Goal: Information Seeking & Learning: Compare options

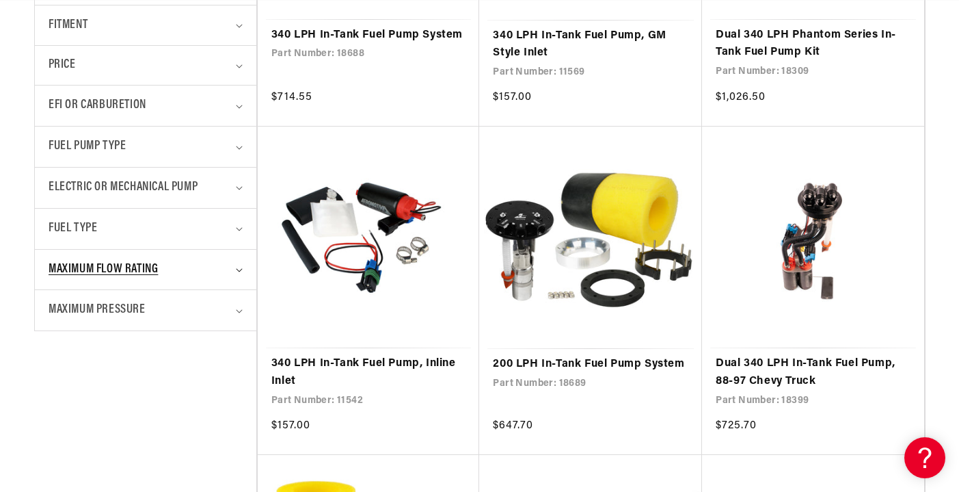
scroll to position [0, 2509]
click at [239, 180] on summary "Electric or Mechanical Pump" at bounding box center [146, 188] width 194 height 40
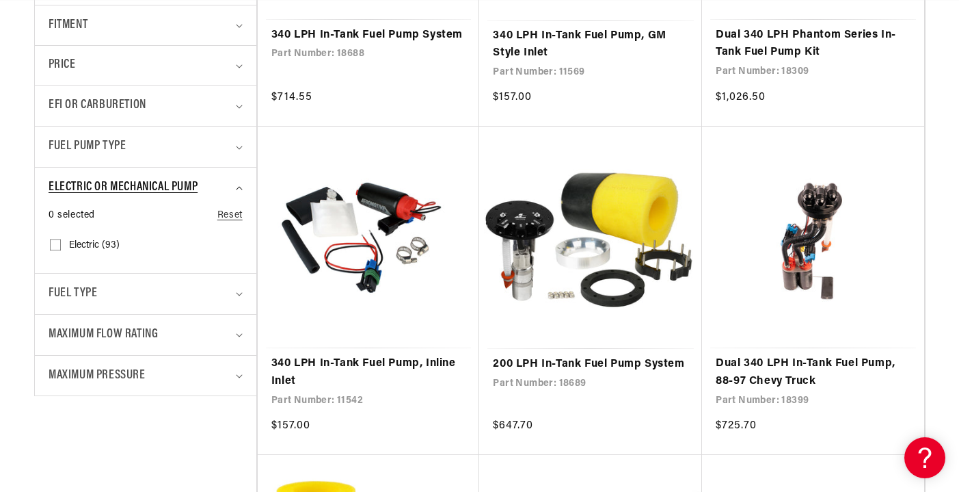
scroll to position [0, 0]
click at [58, 242] on input "Electric (93) Electric (93 products)" at bounding box center [55, 247] width 11 height 11
checkbox input "true"
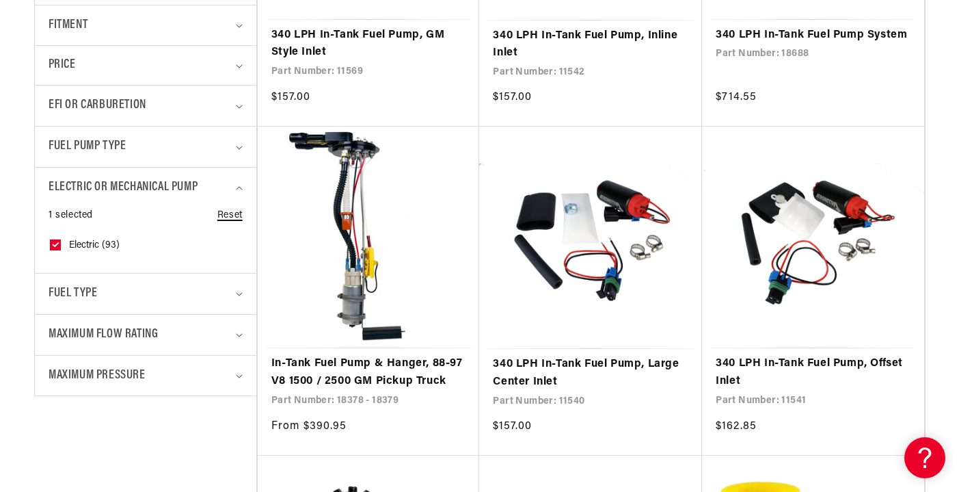
click at [232, 212] on link "Reset" at bounding box center [229, 215] width 25 height 15
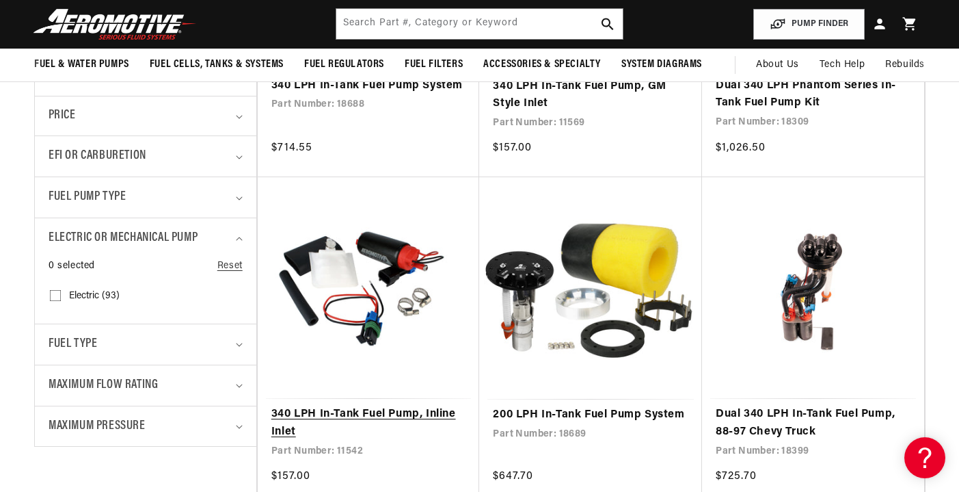
scroll to position [0, 1673]
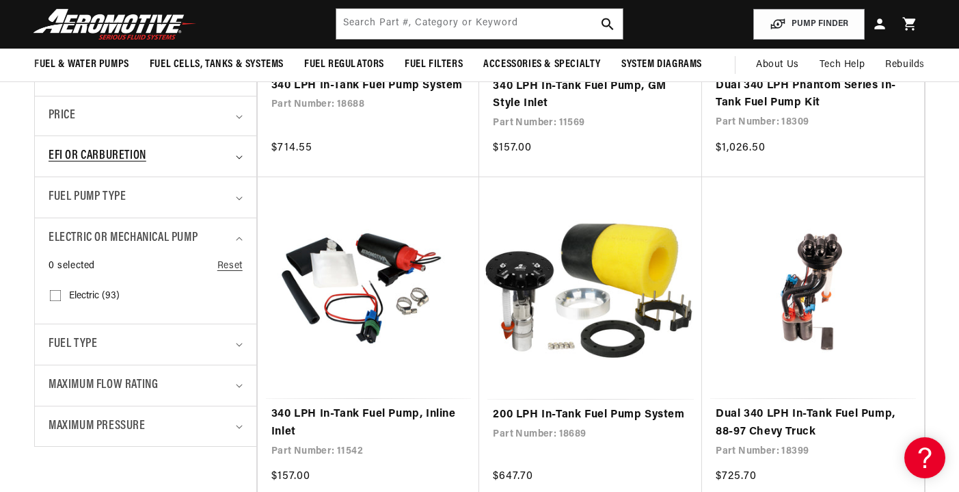
click at [235, 153] on summary "EFI or Carburetion" at bounding box center [146, 156] width 194 height 40
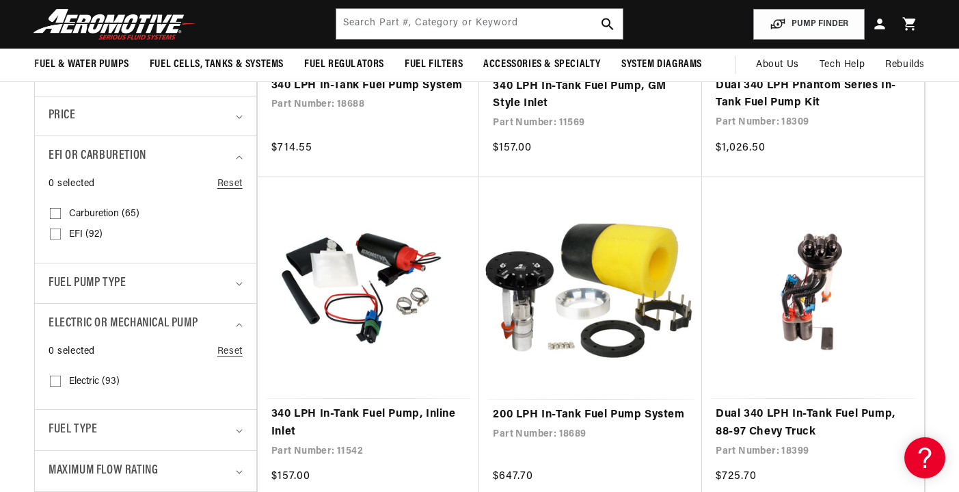
click at [58, 211] on input "Carburetion (65) Carburetion (65 products)" at bounding box center [55, 216] width 11 height 11
checkbox input "true"
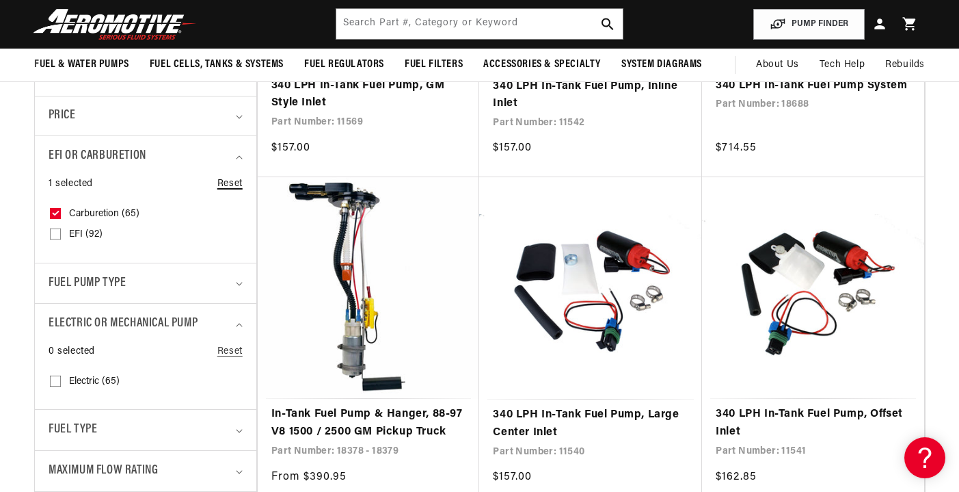
click at [226, 184] on link "Reset" at bounding box center [229, 183] width 25 height 15
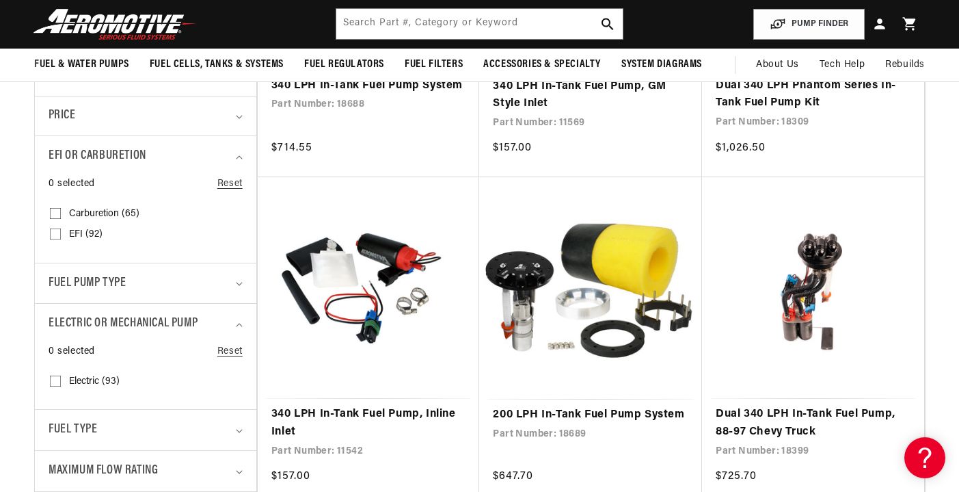
scroll to position [0, 2509]
click at [57, 211] on input "Carburetion (65) Carburetion (65 products)" at bounding box center [55, 216] width 11 height 11
checkbox input "true"
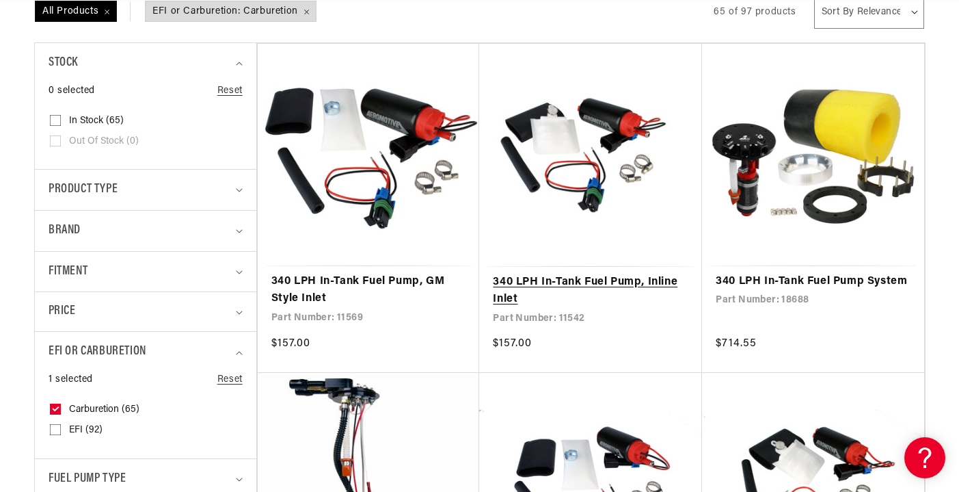
scroll to position [0, 2509]
click at [593, 282] on link "340 LPH In-Tank Fuel Pump, Inline Inlet" at bounding box center [591, 291] width 196 height 35
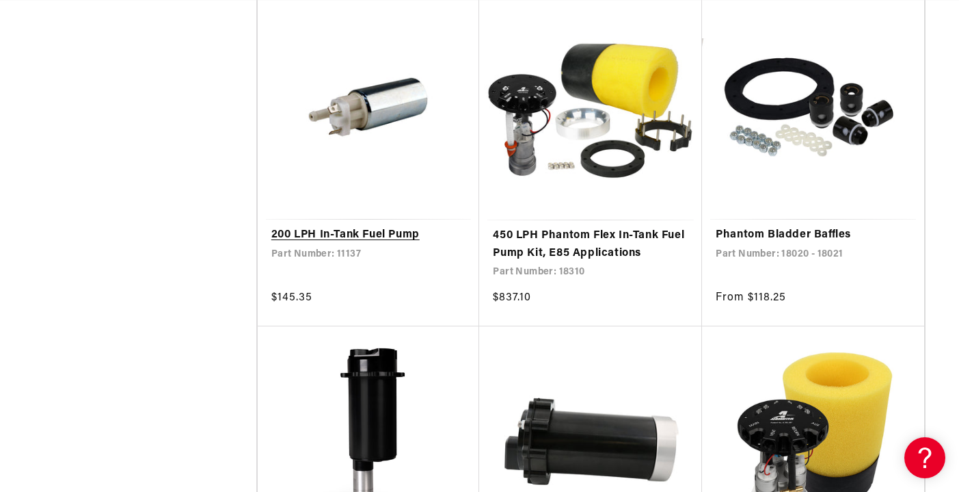
click at [410, 231] on link "200 LPH In-Tank Fuel Pump" at bounding box center [368, 235] width 195 height 18
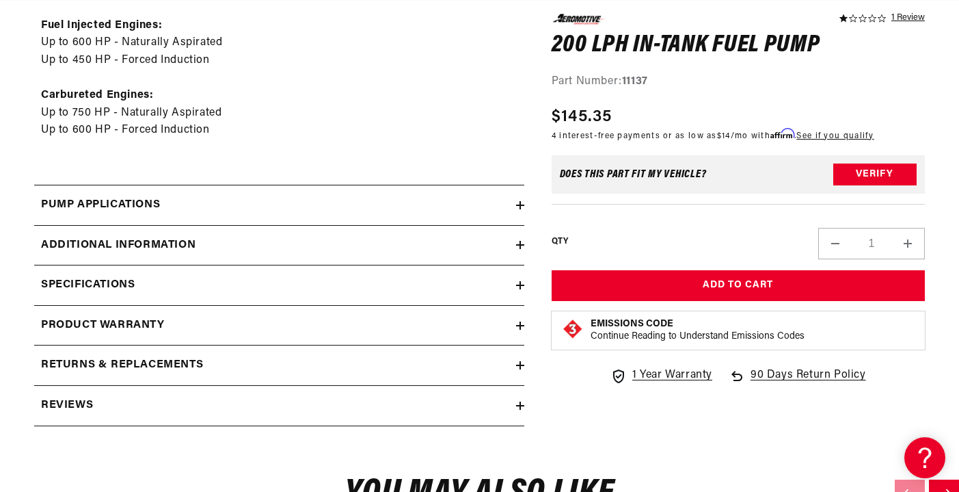
scroll to position [733, 0]
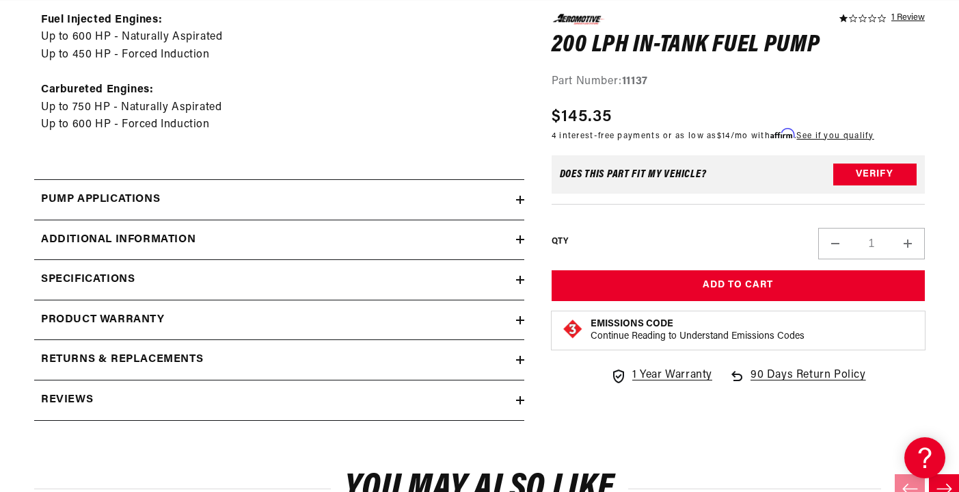
click at [517, 235] on icon at bounding box center [520, 239] width 8 height 8
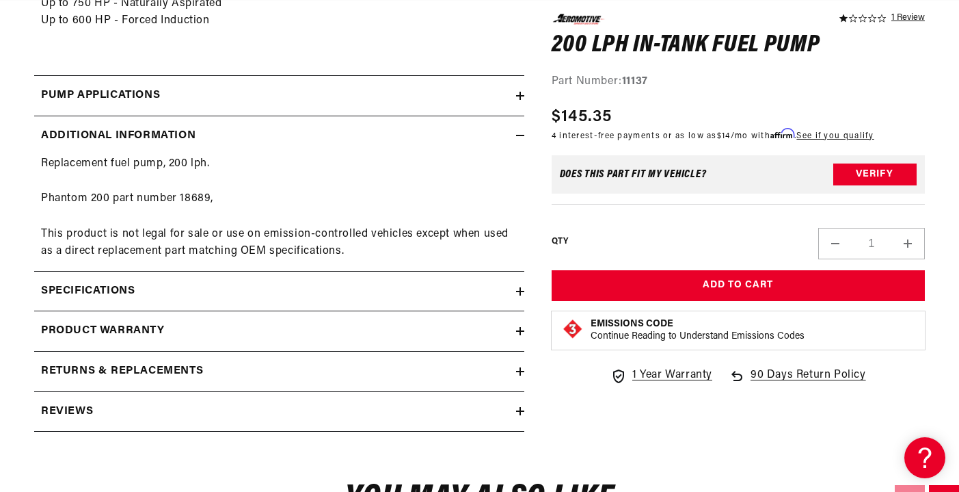
scroll to position [0, 1673]
click at [519, 287] on icon at bounding box center [520, 291] width 8 height 8
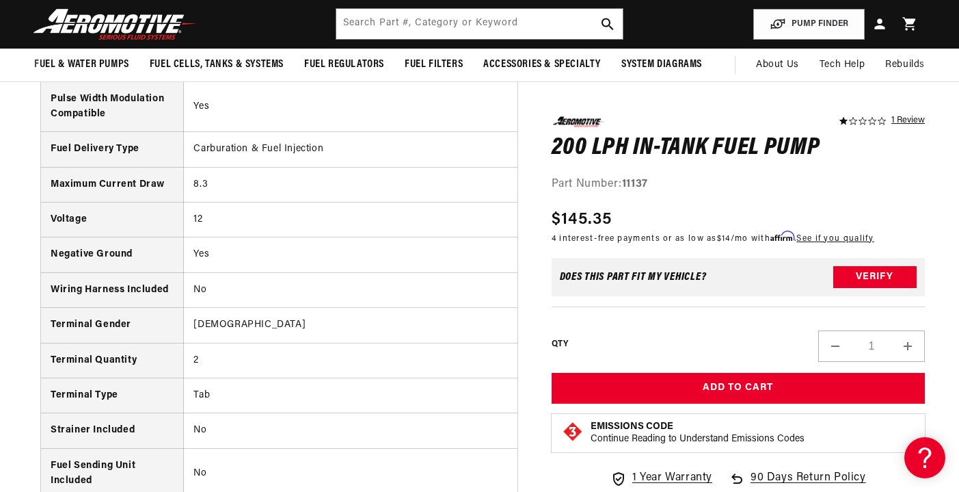
scroll to position [0, 0]
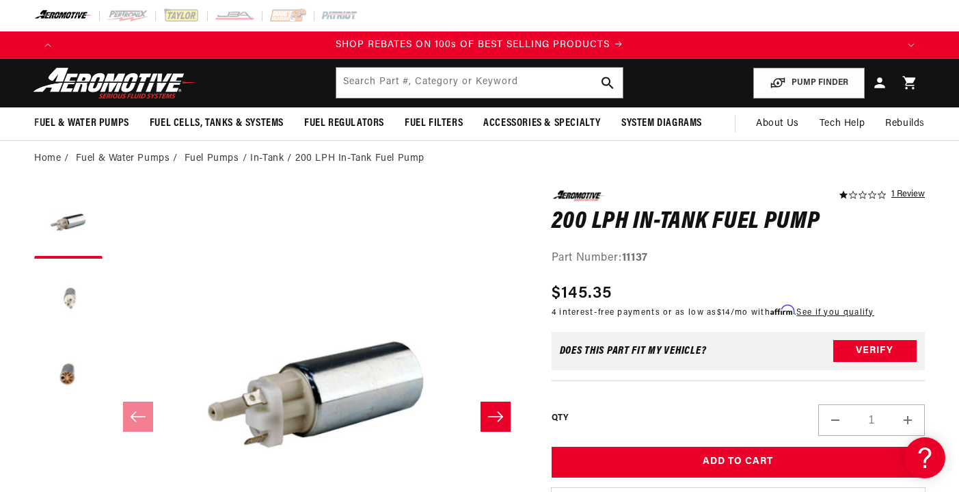
click at [72, 310] on button "Load image 2 in gallery view" at bounding box center [68, 299] width 68 height 68
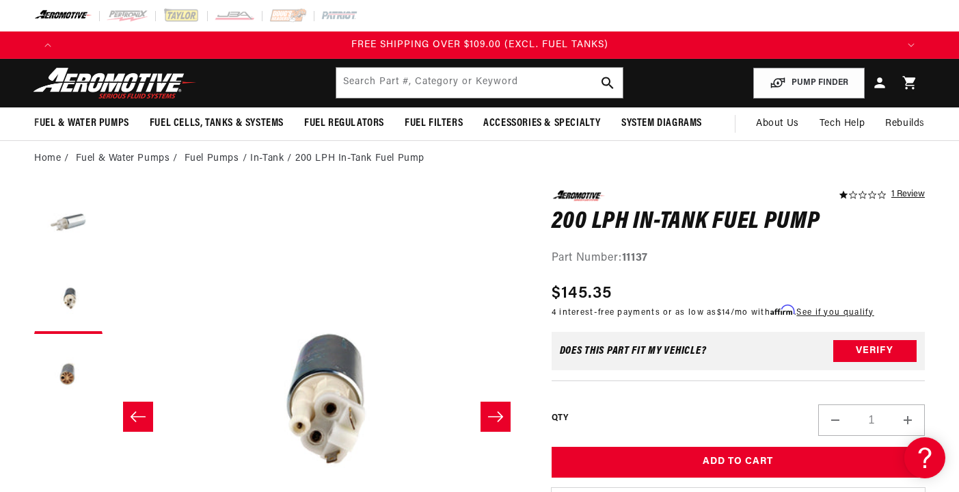
click at [62, 224] on button "Load image 1 in gallery view" at bounding box center [68, 224] width 68 height 68
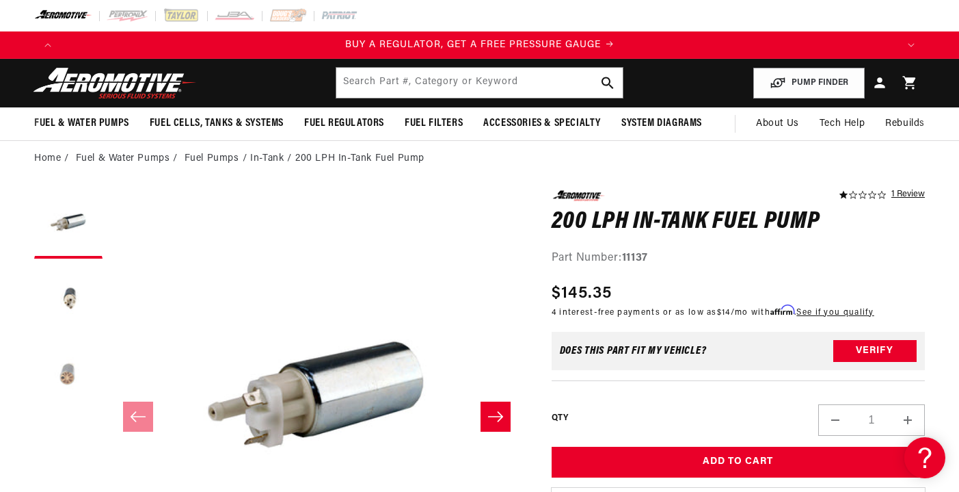
click at [73, 360] on button "Load image 3 in gallery view" at bounding box center [68, 375] width 68 height 68
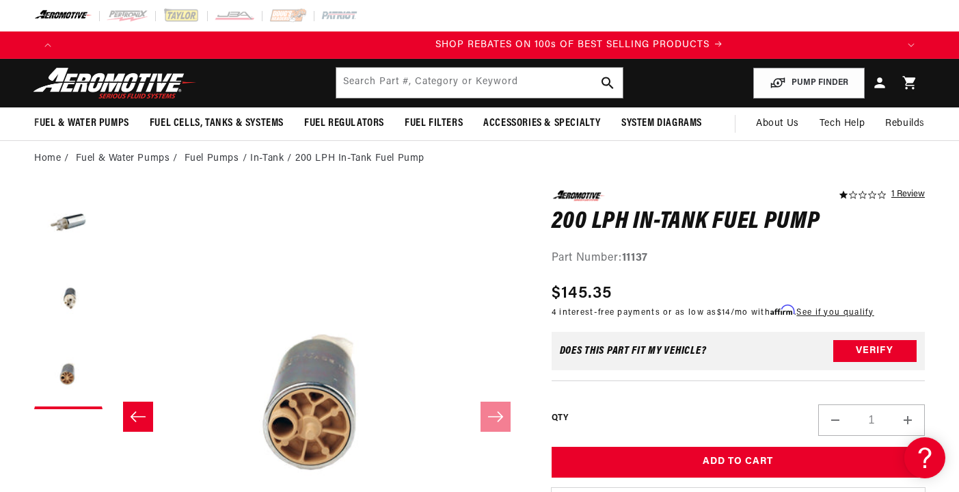
scroll to position [0, 1673]
drag, startPoint x: 650, startPoint y: 257, endPoint x: 623, endPoint y: 257, distance: 27.4
click at [623, 257] on div "Part Number: 11137" at bounding box center [738, 259] width 373 height 18
copy div "11137"
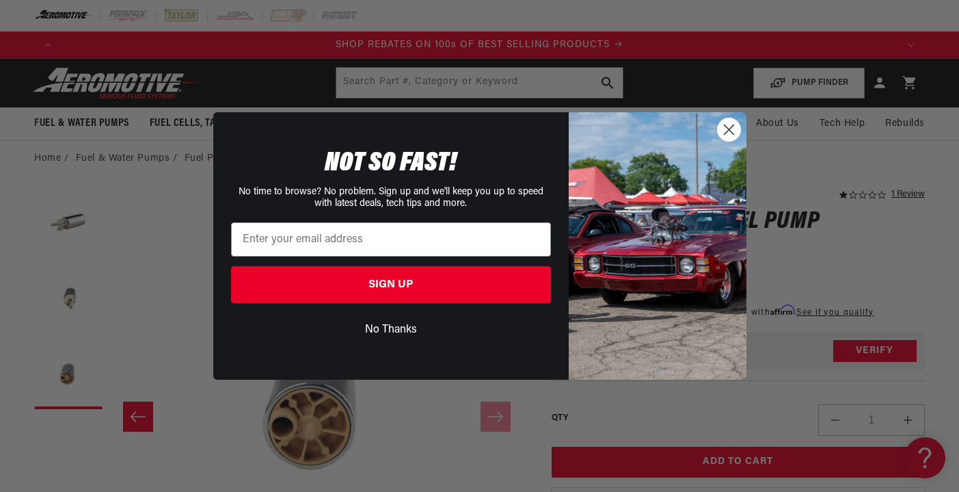
scroll to position [0, 2509]
click at [732, 126] on icon "Close dialog" at bounding box center [729, 130] width 10 height 10
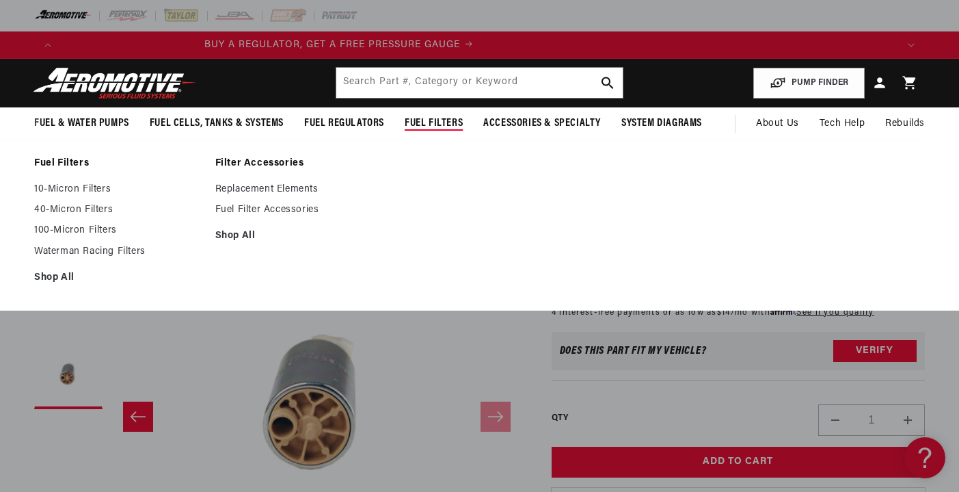
scroll to position [0, 0]
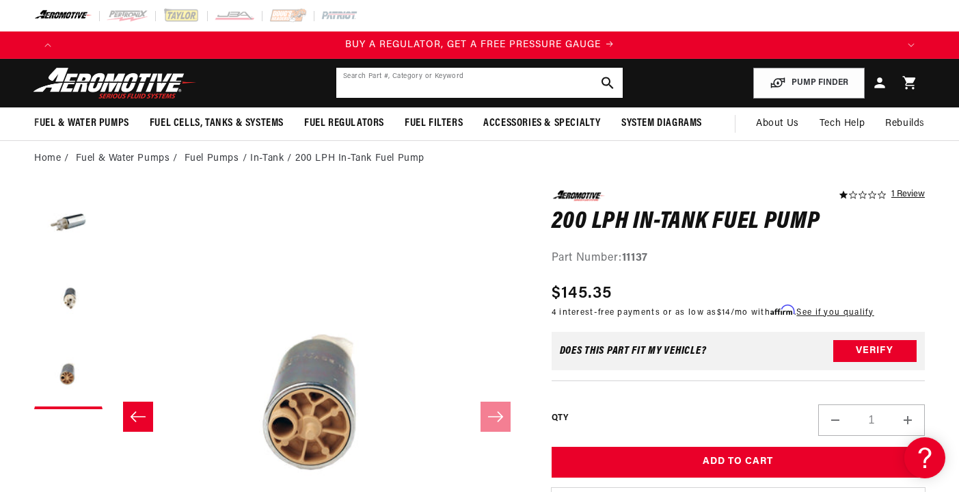
click at [437, 83] on input "text" at bounding box center [479, 83] width 287 height 30
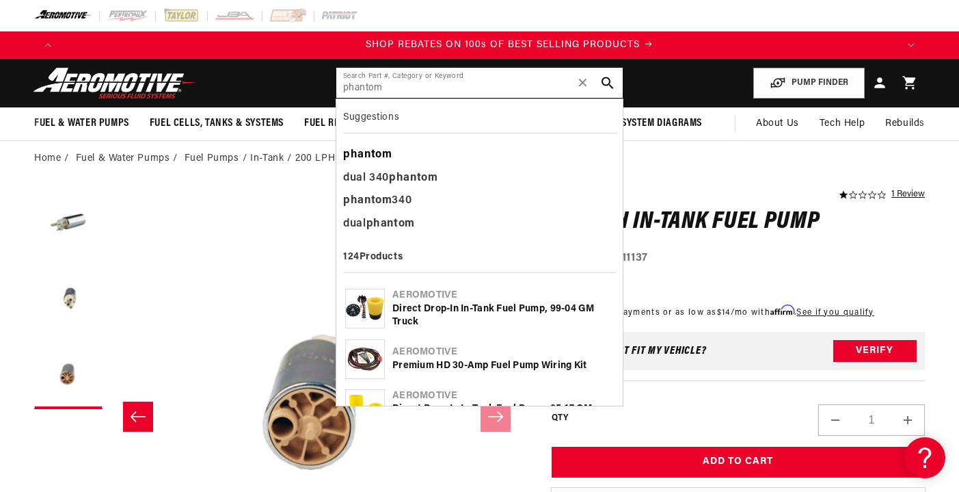
scroll to position [0, 1673]
type input "phantom"
click at [390, 150] on b "phantom" at bounding box center [367, 154] width 49 height 11
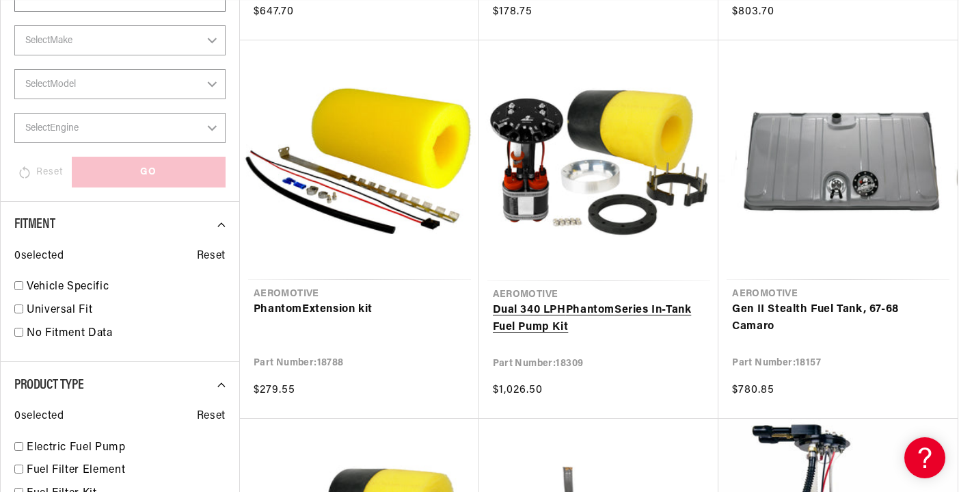
scroll to position [590, 0]
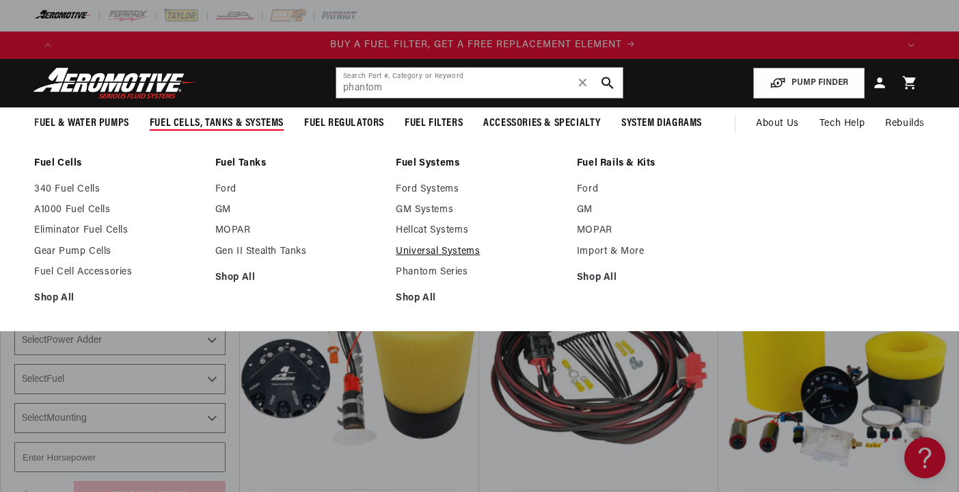
scroll to position [0, 836]
click at [420, 271] on link "Phantom Series" at bounding box center [480, 272] width 168 height 12
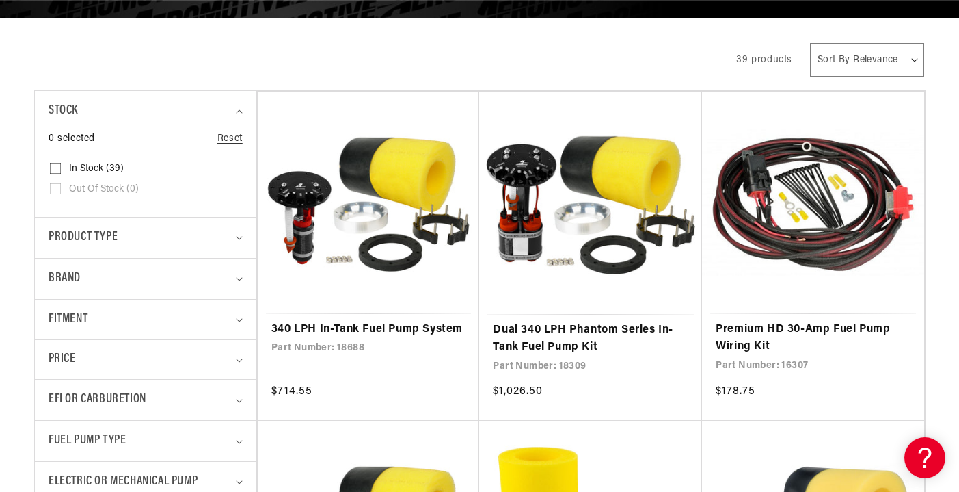
click at [611, 321] on link "Dual 340 LPH Phantom Series In-Tank Fuel Pump Kit" at bounding box center [591, 338] width 196 height 35
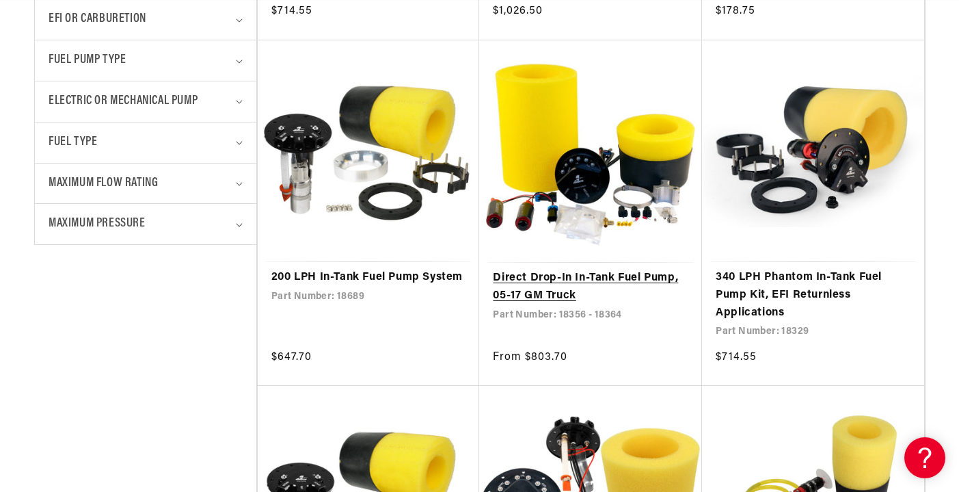
scroll to position [0, 2509]
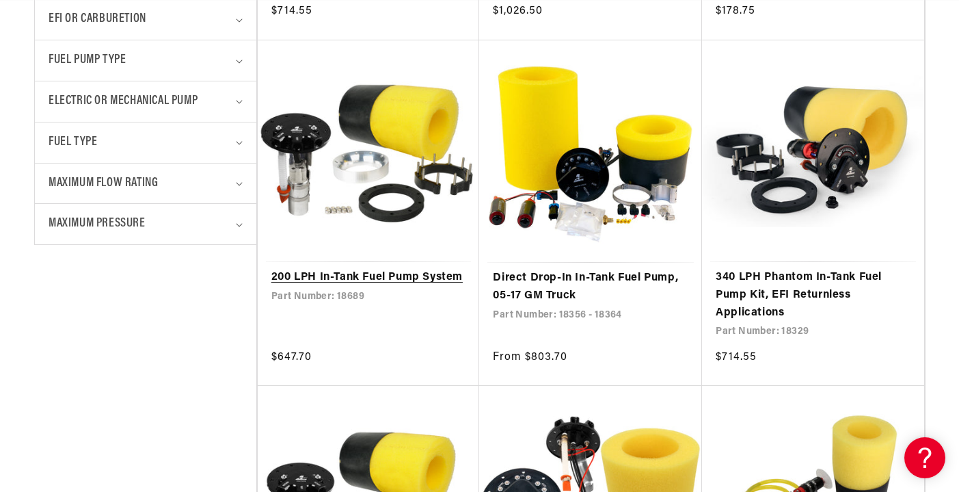
click at [395, 269] on link "200 LPH In-Tank Fuel Pump System" at bounding box center [368, 278] width 195 height 18
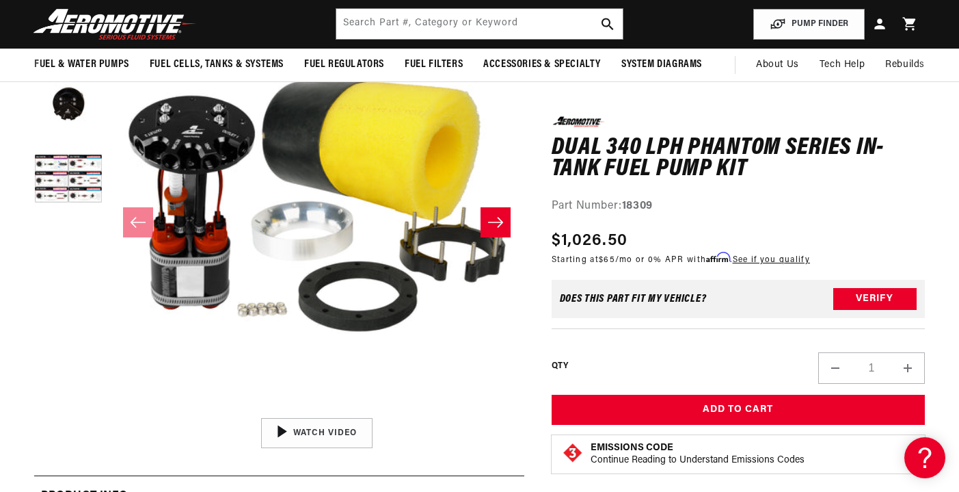
scroll to position [170, 0]
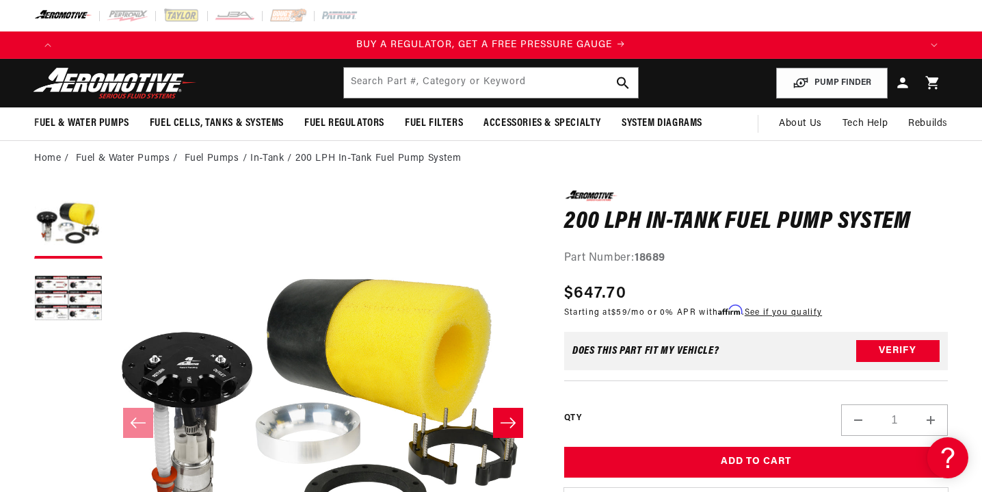
scroll to position [0, 859]
